Goal: Information Seeking & Learning: Learn about a topic

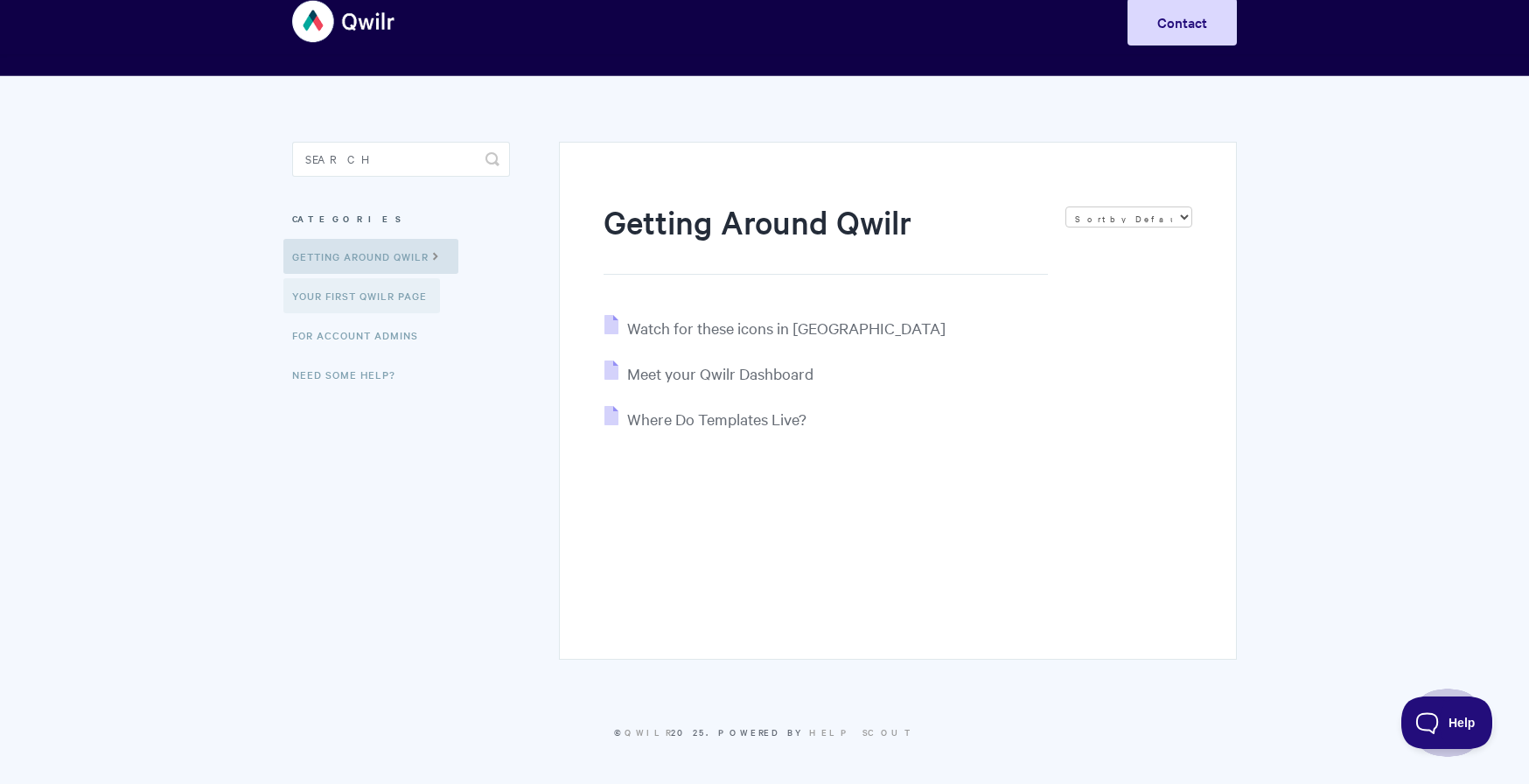
scroll to position [32, 0]
click at [406, 296] on link "Your First Qwilr Page" at bounding box center [362, 296] width 157 height 35
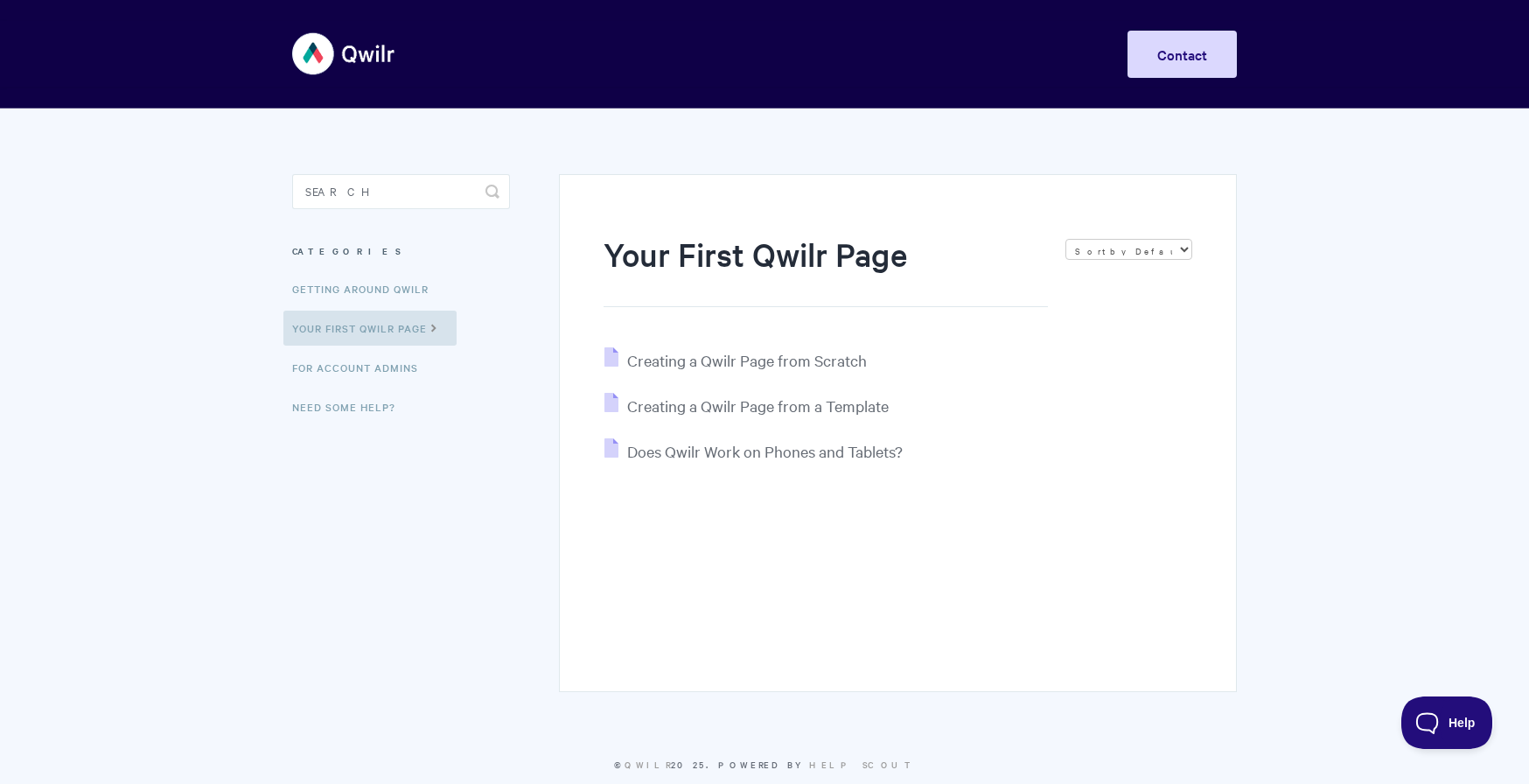
click at [382, 347] on ul "Getting Around Qwilr Your First Qwilr Page For Account Admins Need Some Help?" at bounding box center [401, 347] width 218 height 153
click at [380, 363] on link "For Account Admins" at bounding box center [358, 368] width 147 height 35
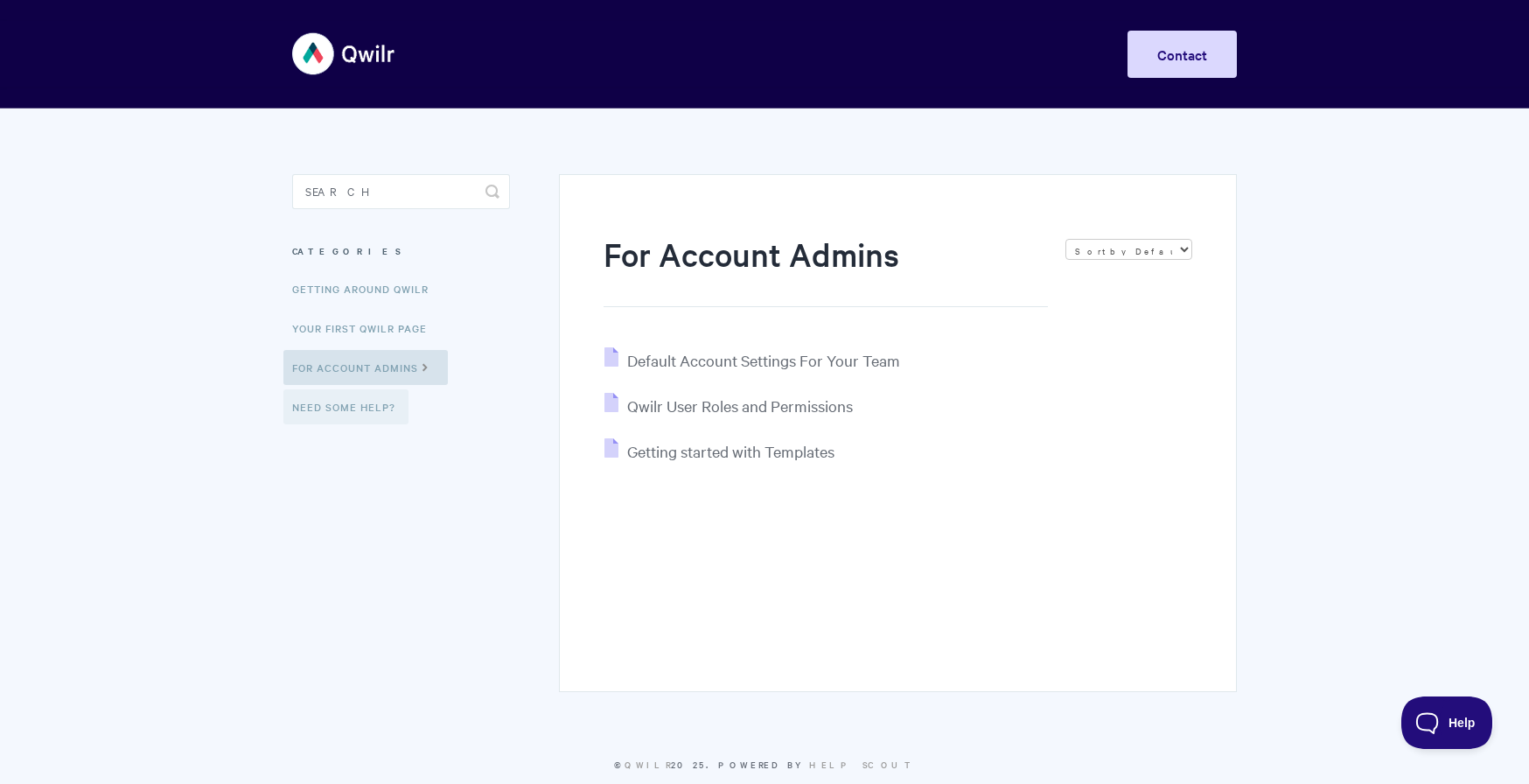
click at [370, 404] on link "Need Some Help?" at bounding box center [347, 406] width 125 height 35
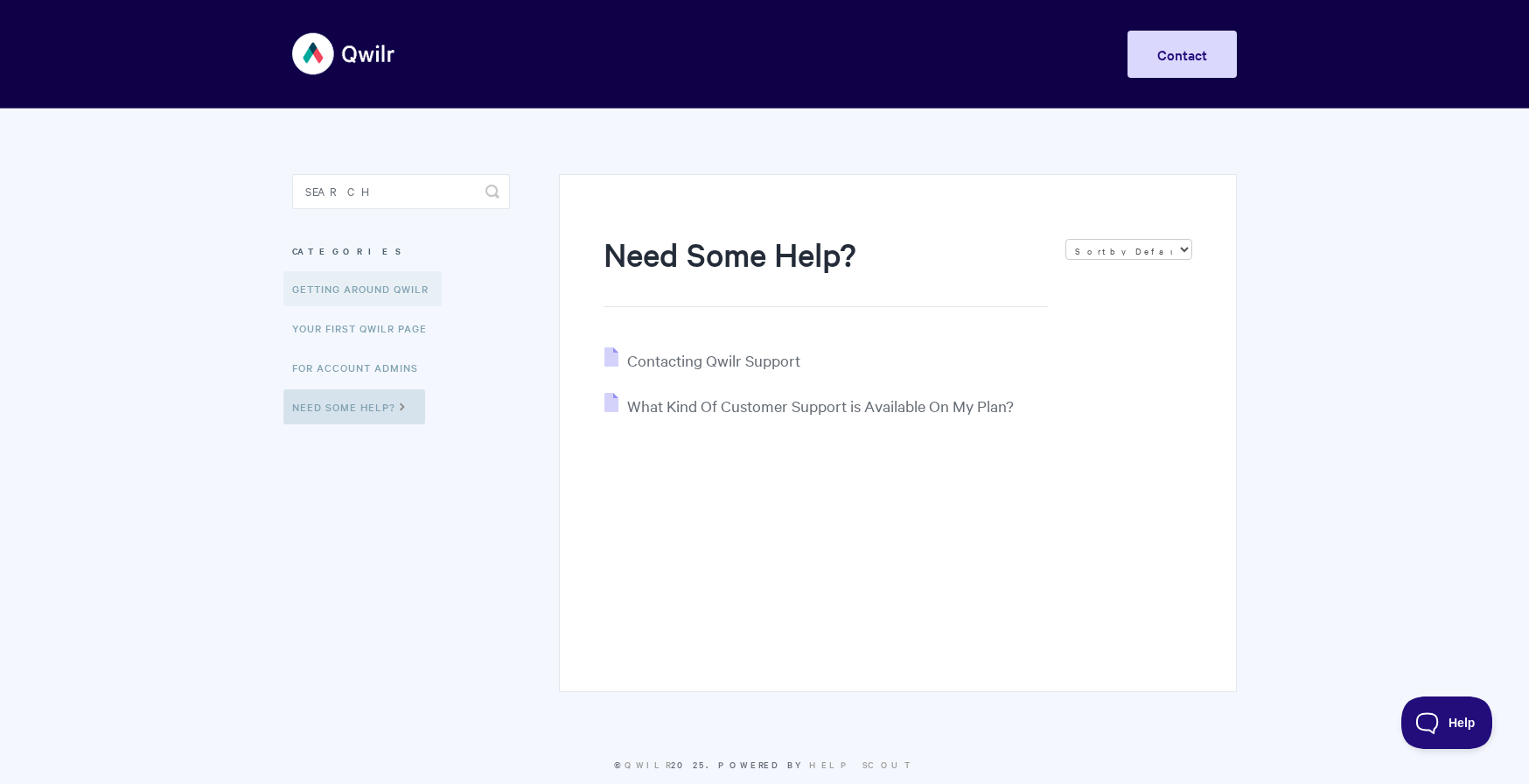
click at [394, 292] on link "Getting Around Qwilr" at bounding box center [363, 288] width 159 height 35
